Goal: Find specific page/section: Find specific page/section

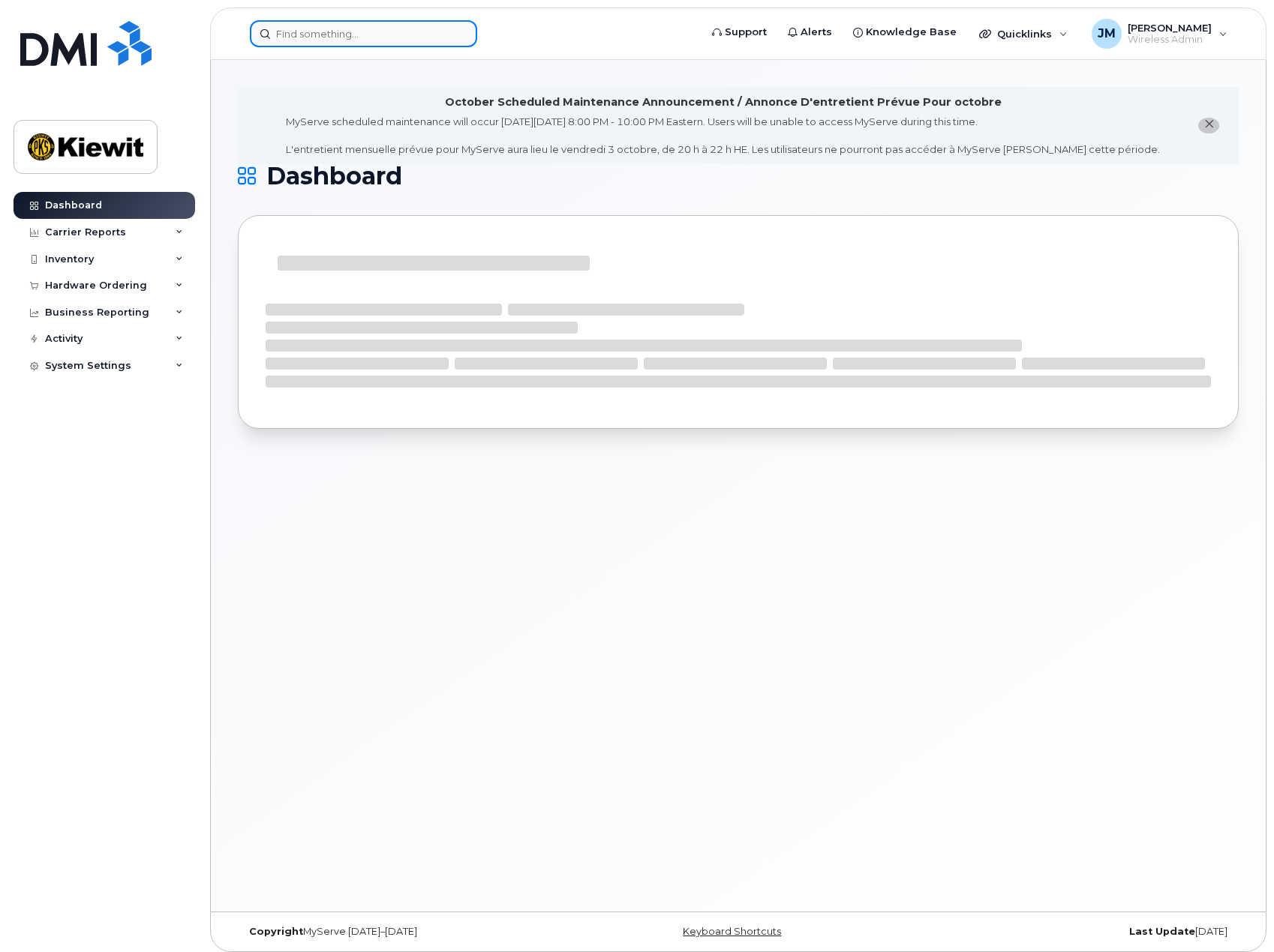
click at [368, 26] on input at bounding box center [363, 33] width 227 height 27
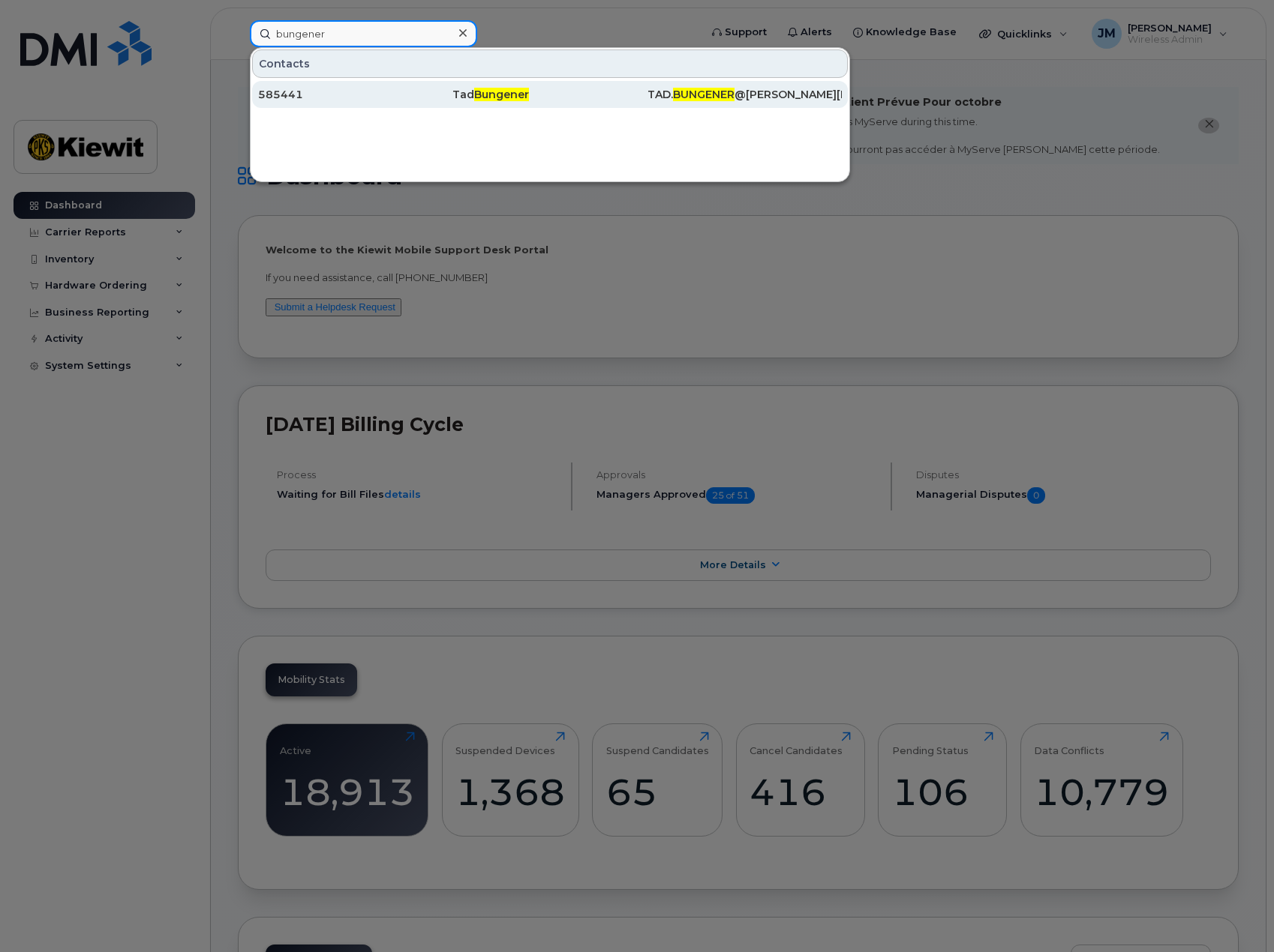
type input "bungener"
click at [355, 93] on div "585441" at bounding box center [355, 95] width 195 height 15
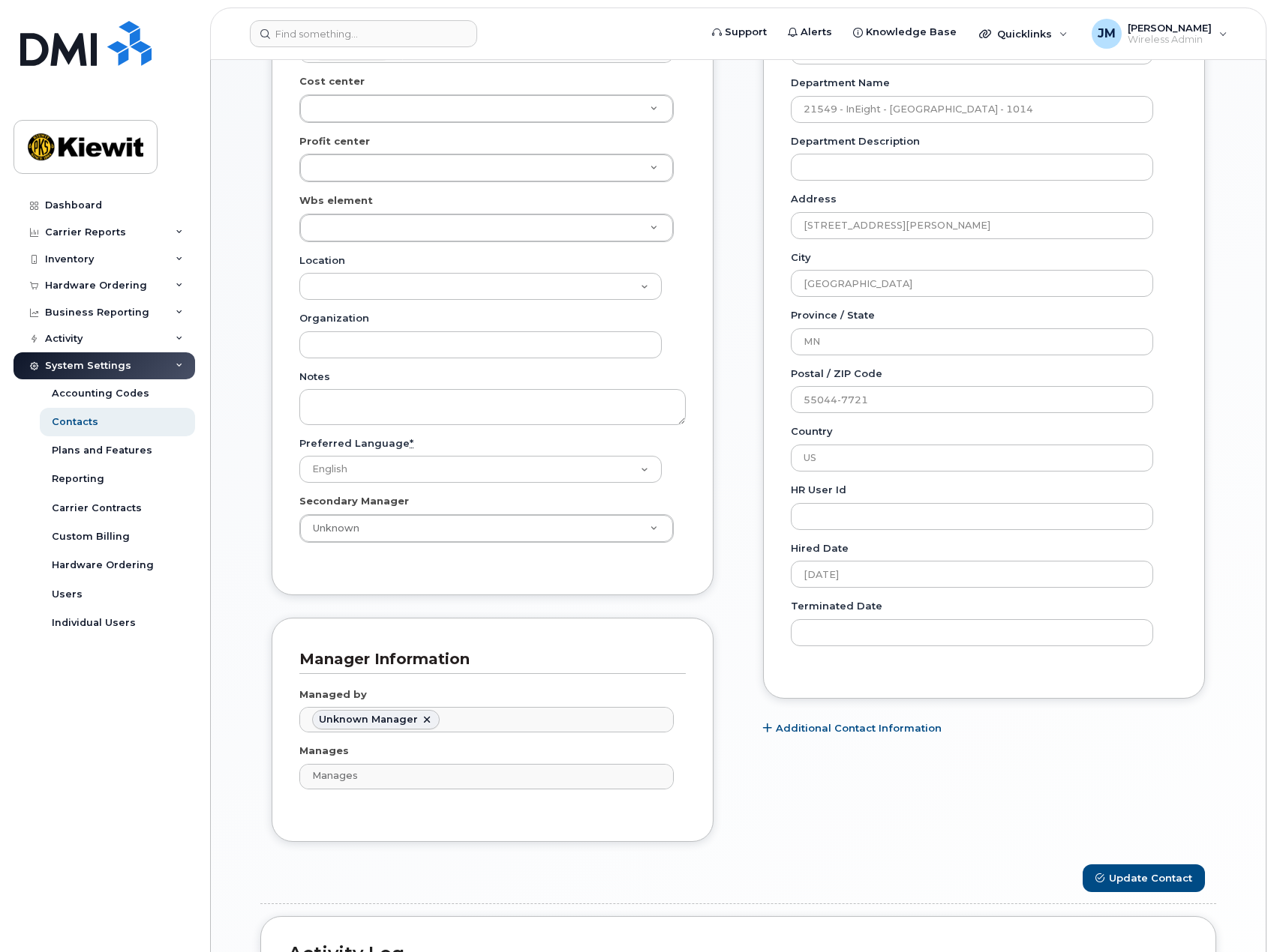
scroll to position [525, 0]
